Goal: Navigation & Orientation: Go to known website

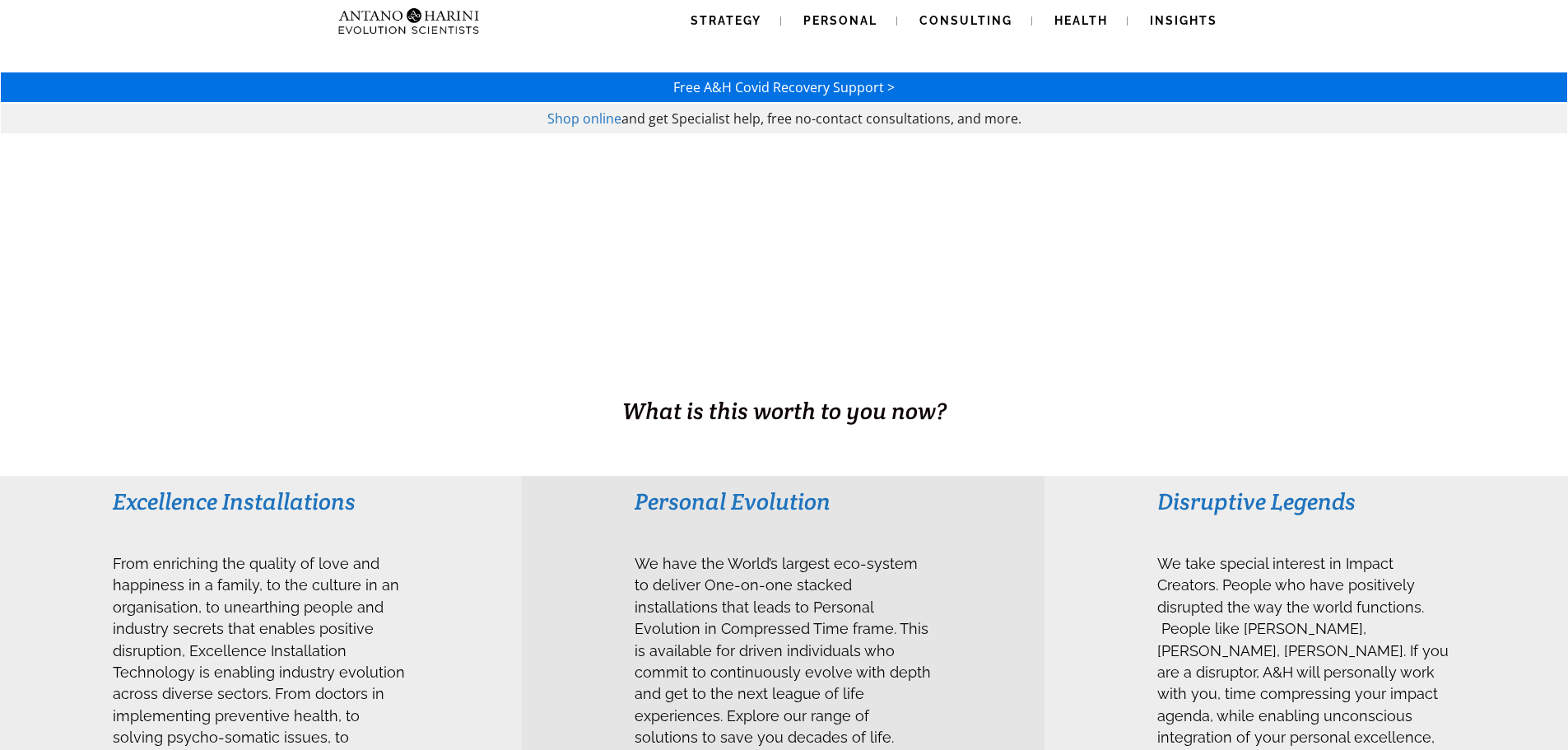
click at [411, 20] on img at bounding box center [376, 21] width 89 height 42
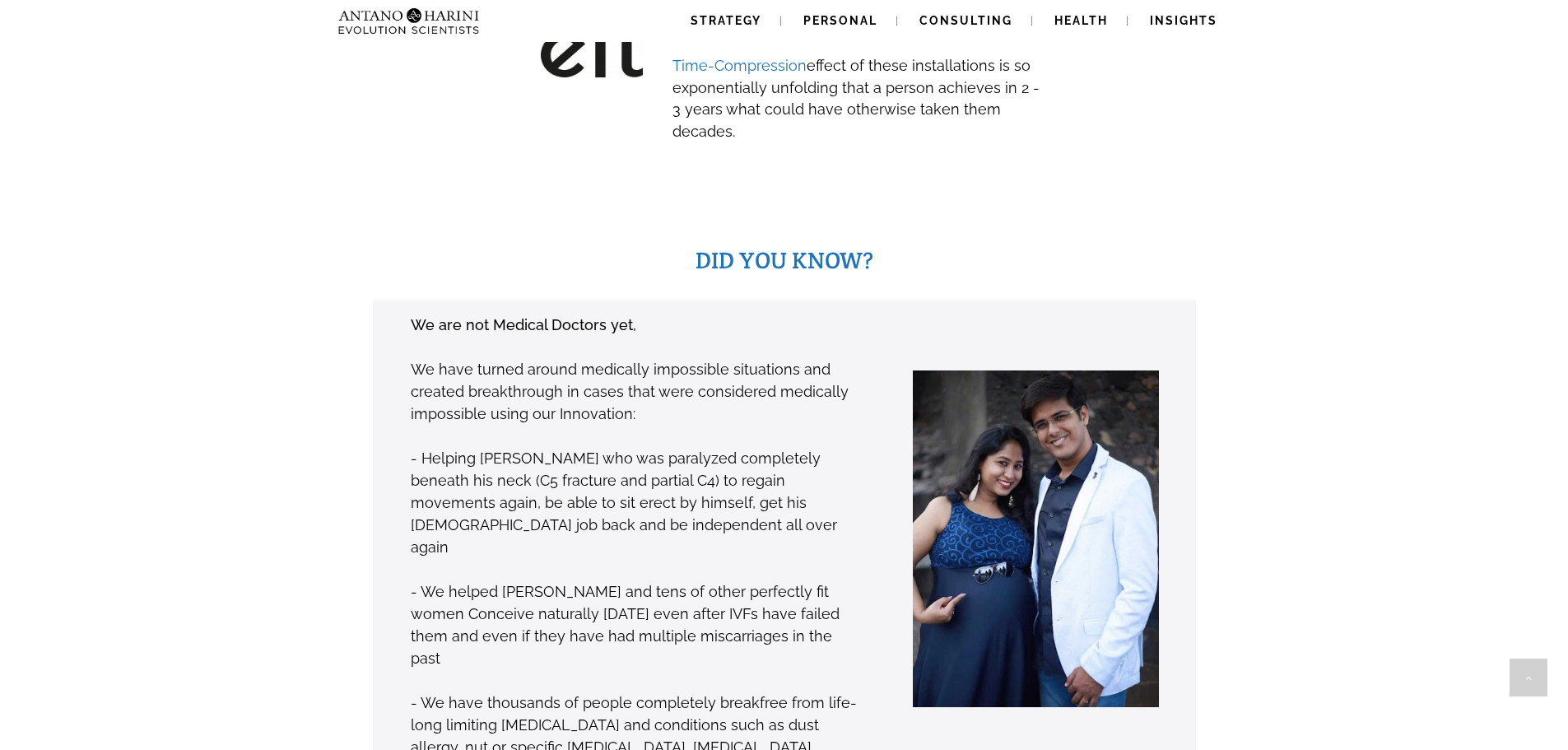
scroll to position [1568, 0]
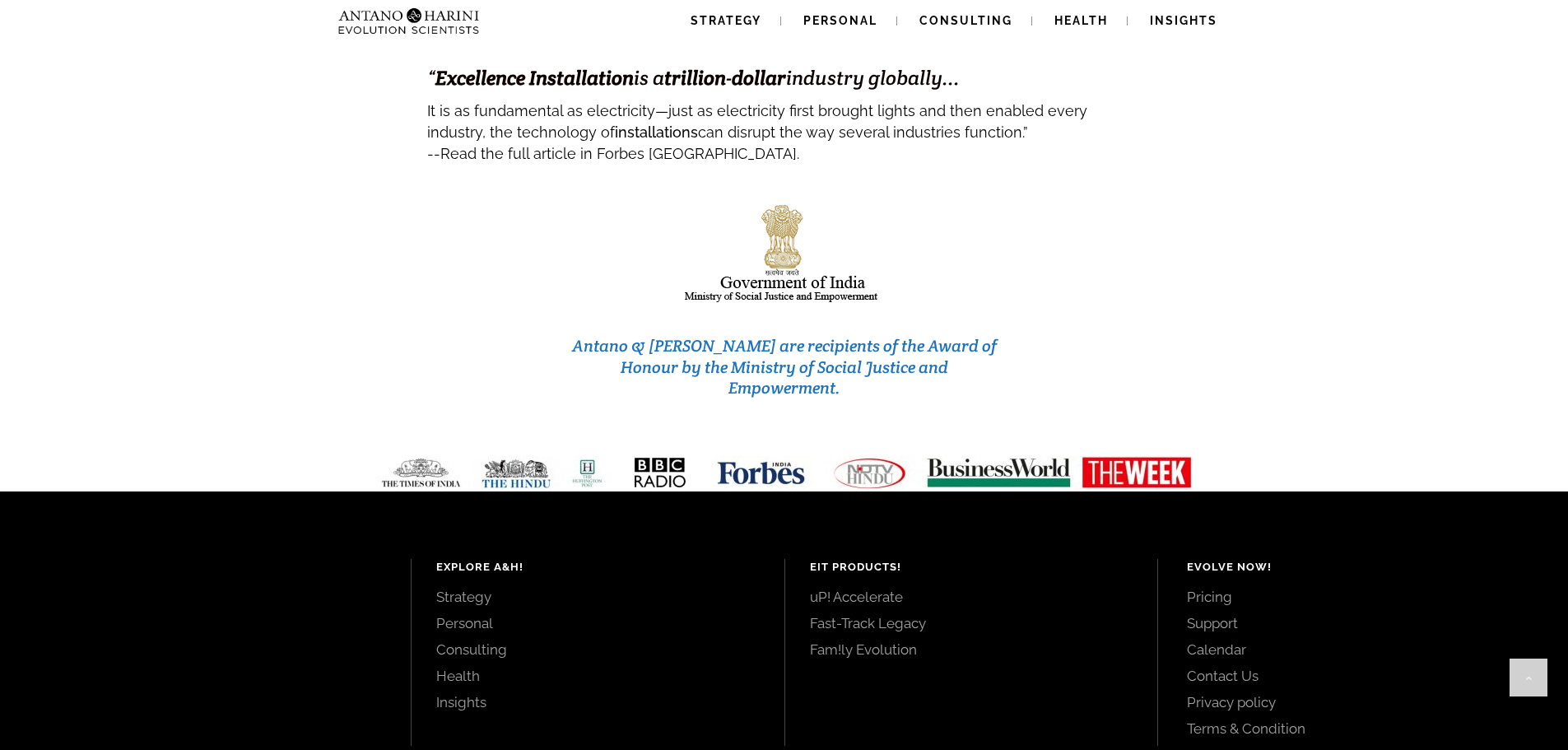
scroll to position [6930, 0]
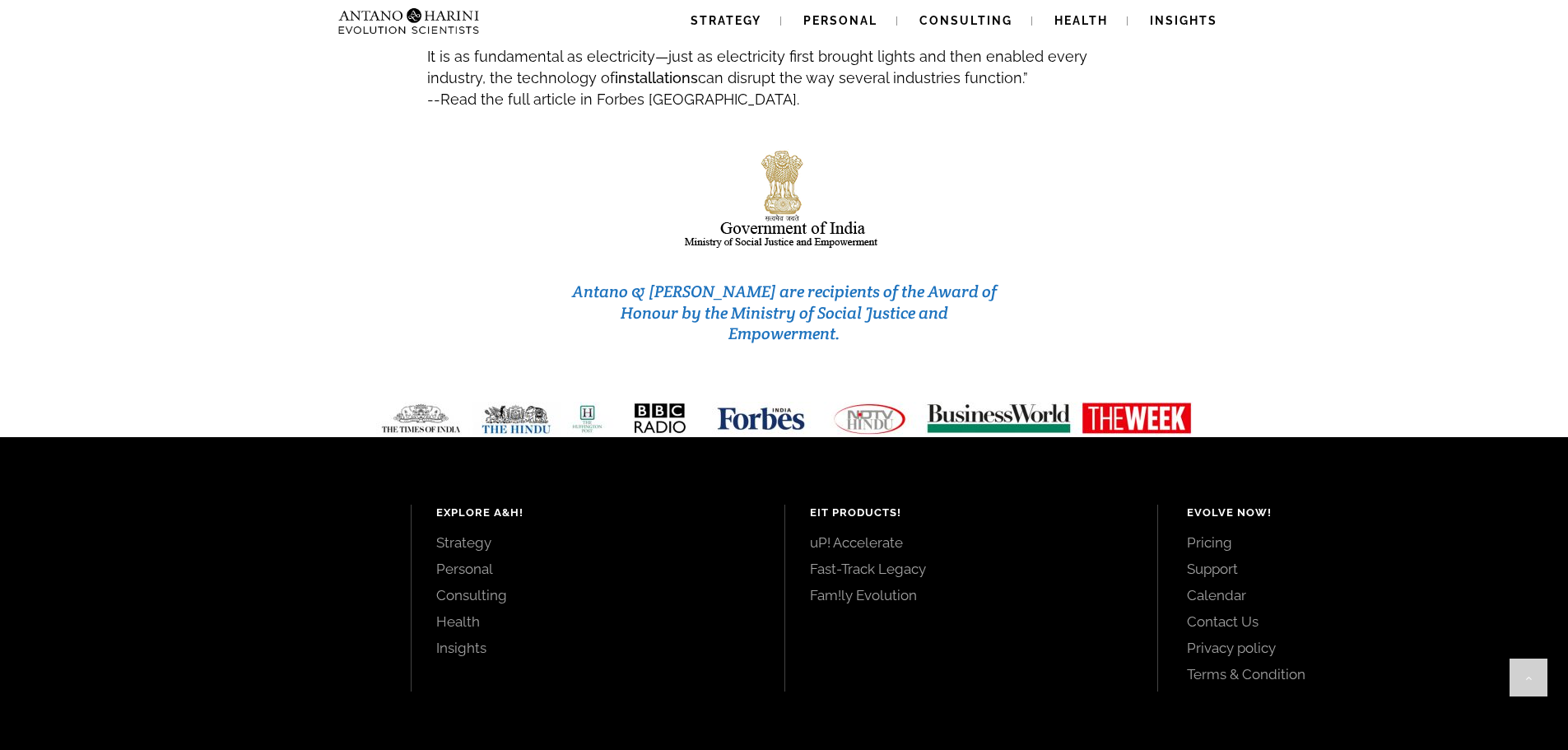
click at [832, 534] on link "uP! Accelerate" at bounding box center [972, 543] width 323 height 18
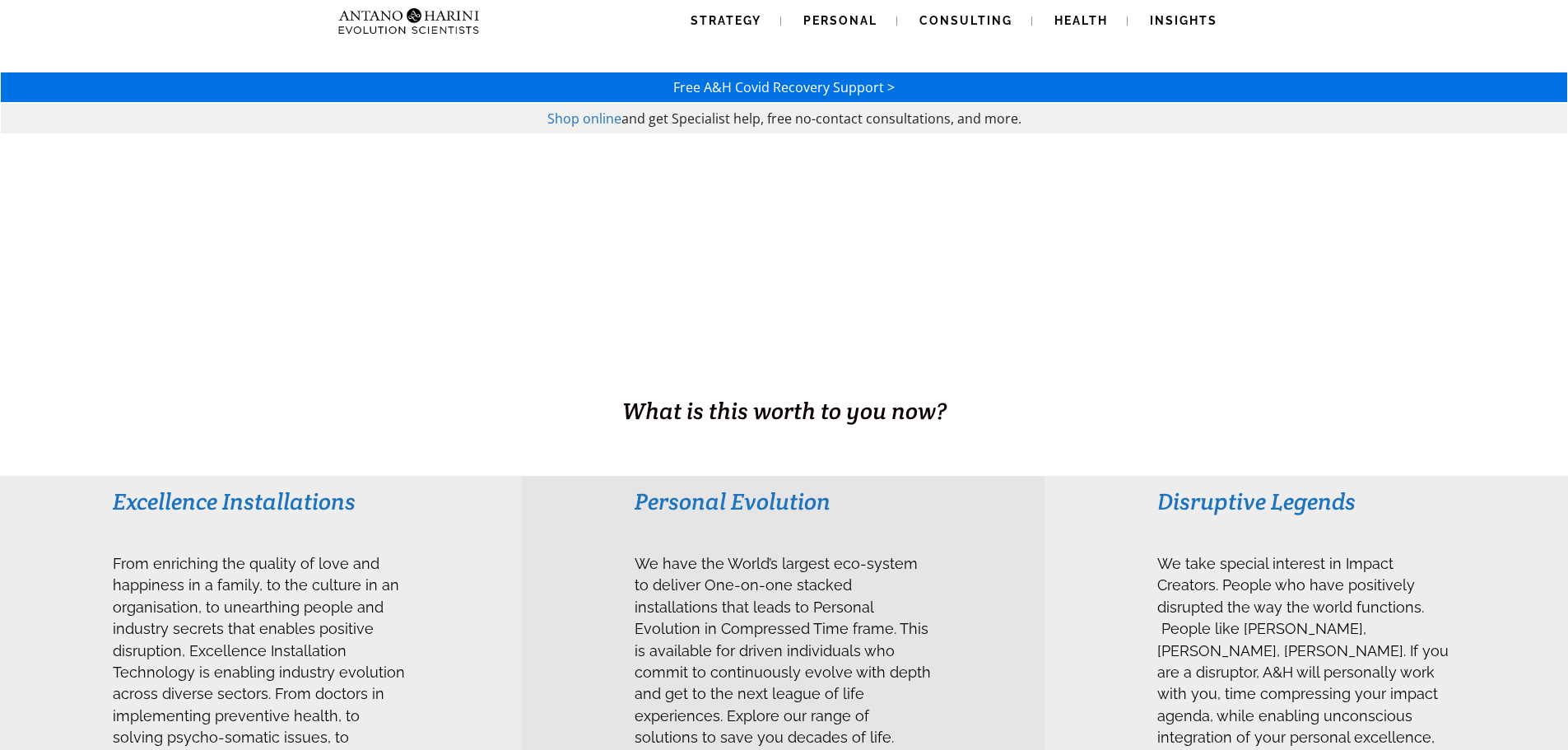
click at [433, 18] on img at bounding box center [409, 21] width 155 height 42
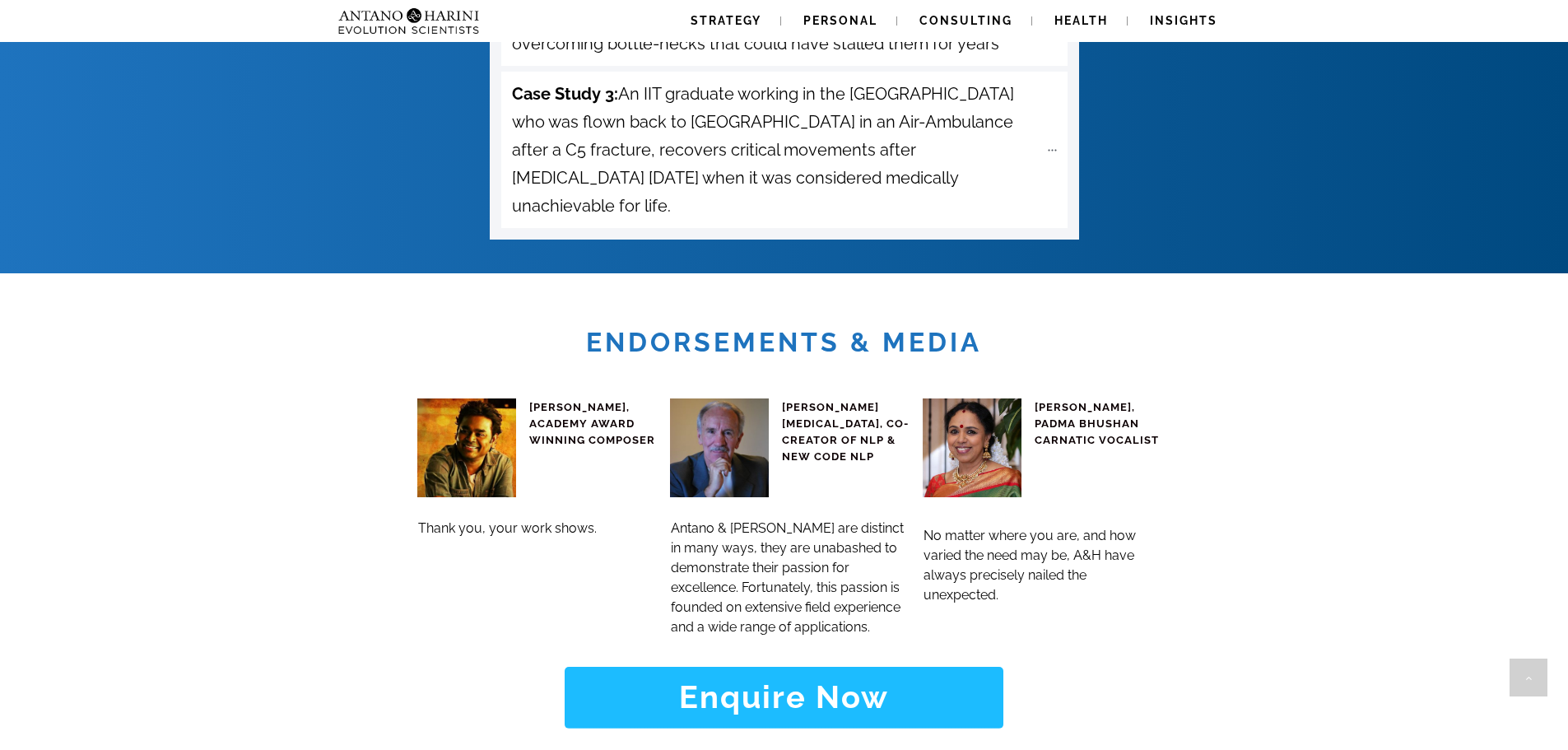
scroll to position [6930, 0]
